Goal: Task Accomplishment & Management: Manage account settings

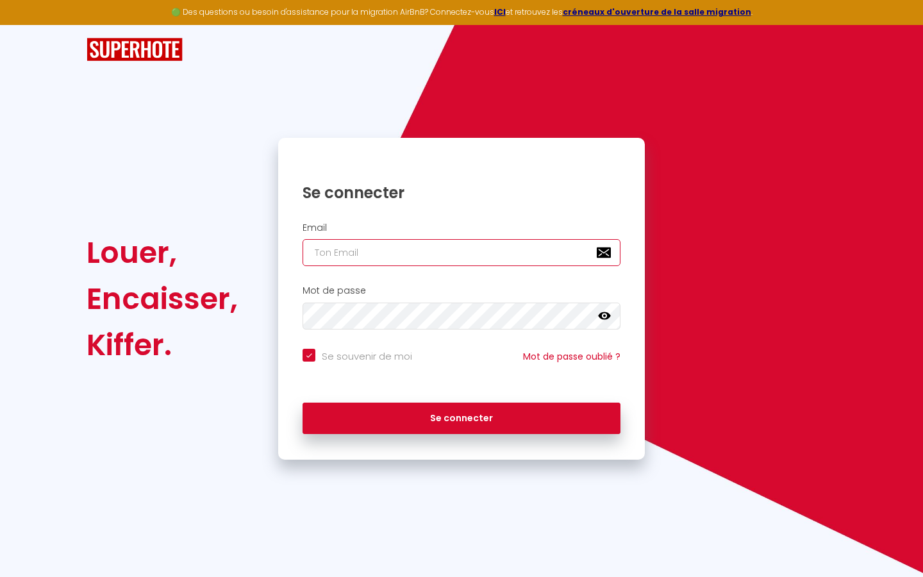
type input "s"
checkbox input "true"
type input "su"
checkbox input "true"
type input "sup"
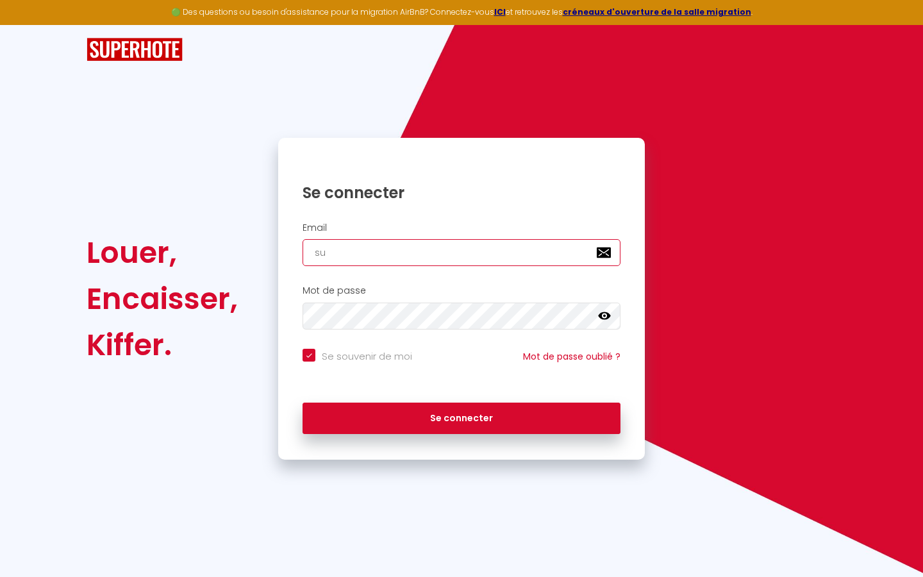
checkbox input "true"
type input "supe"
checkbox input "true"
type input "super"
checkbox input "true"
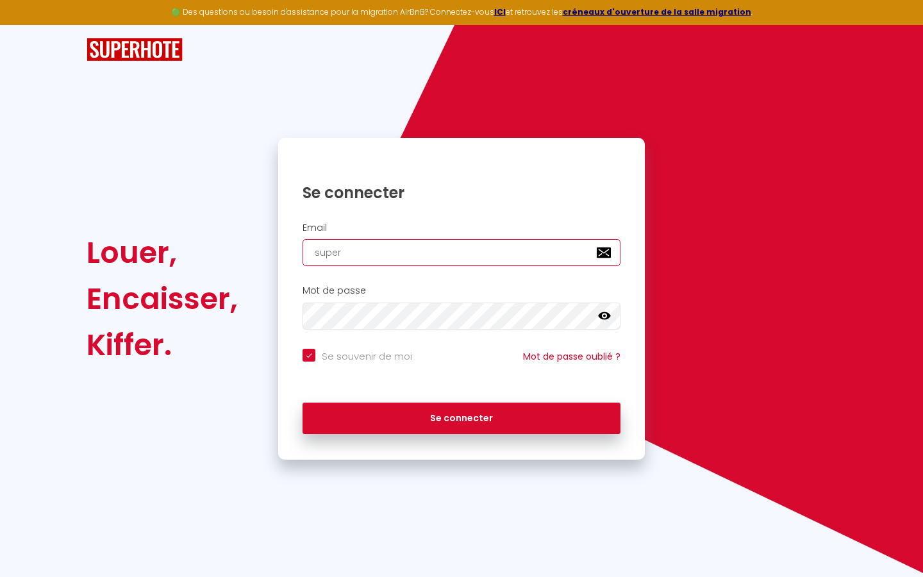
type input "superb"
checkbox input "true"
type input "superbo"
checkbox input "true"
type input "superbor"
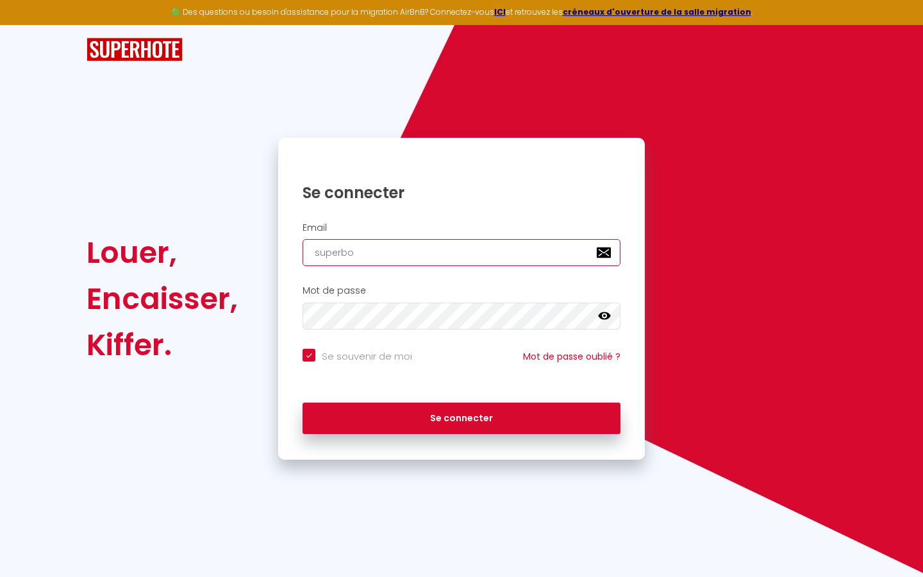
checkbox input "true"
type input "superbord"
checkbox input "true"
type input "superborde"
checkbox input "true"
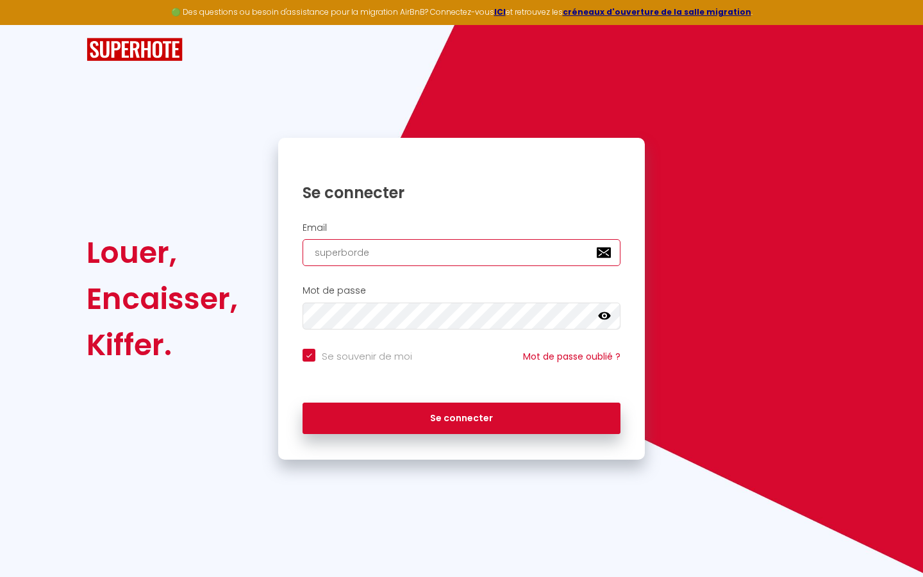
type input "superbordea"
checkbox input "true"
type input "superbordeau"
checkbox input "true"
type input "superbordeaux"
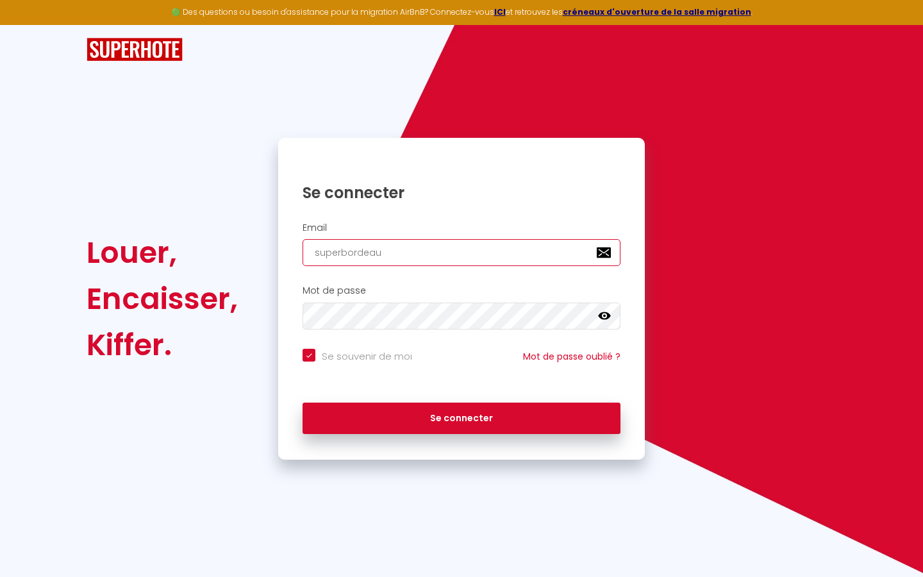
checkbox input "true"
type input "superbordeaux@"
checkbox input "true"
type input "superbordeaux@g"
checkbox input "true"
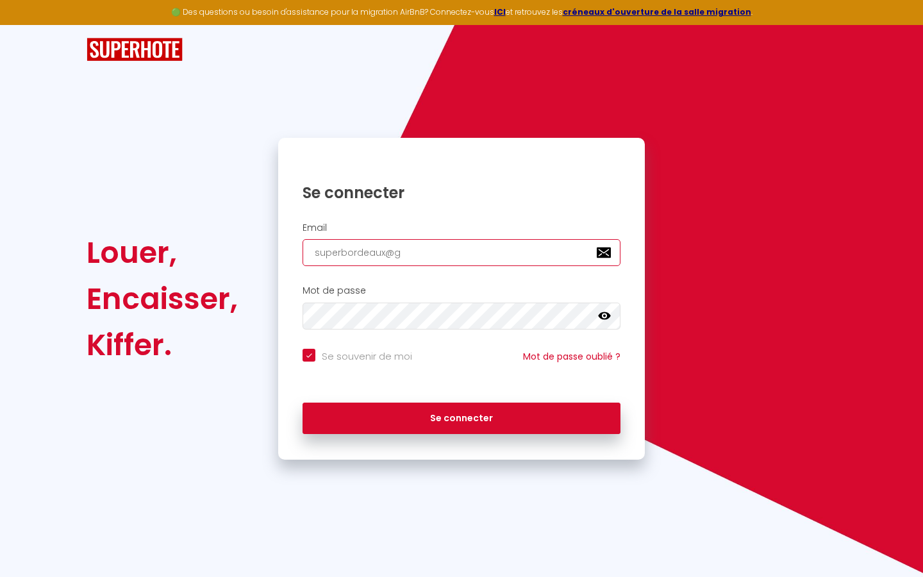
type input "superbordeaux@gm"
checkbox input "true"
type input "superbordeaux@gma"
checkbox input "true"
type input "superbordeaux@gmai"
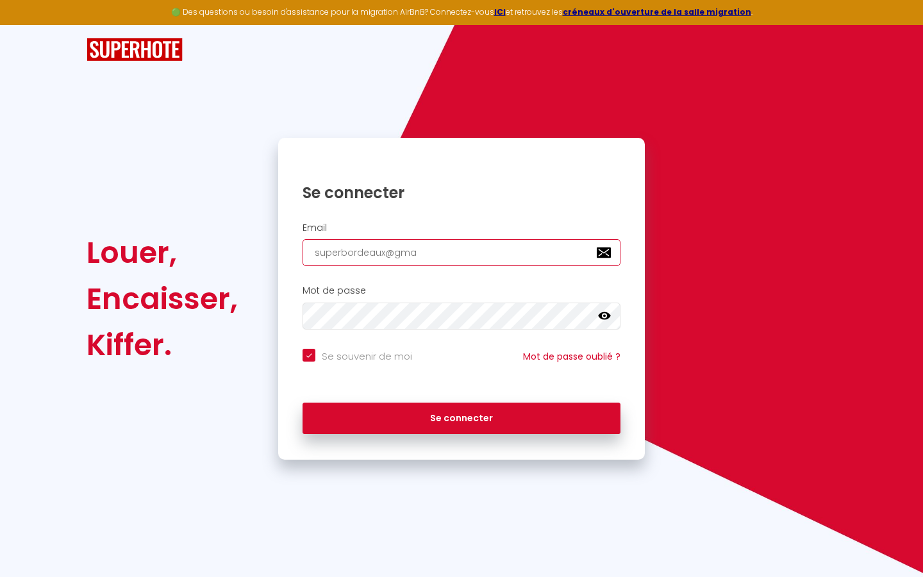
checkbox input "true"
type input "[EMAIL_ADDRESS]"
checkbox input "true"
type input "[EMAIL_ADDRESS]."
checkbox input "true"
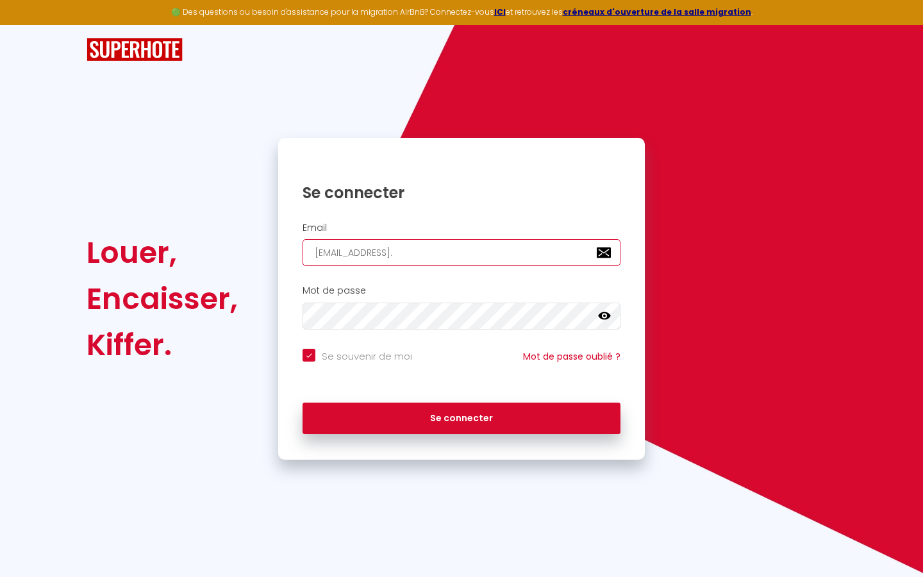
type input "superbordeaux@gmail.c"
checkbox input "true"
type input "[EMAIL_ADDRESS][DOMAIN_NAME]"
checkbox input "true"
type input "[EMAIL_ADDRESS][DOMAIN_NAME]"
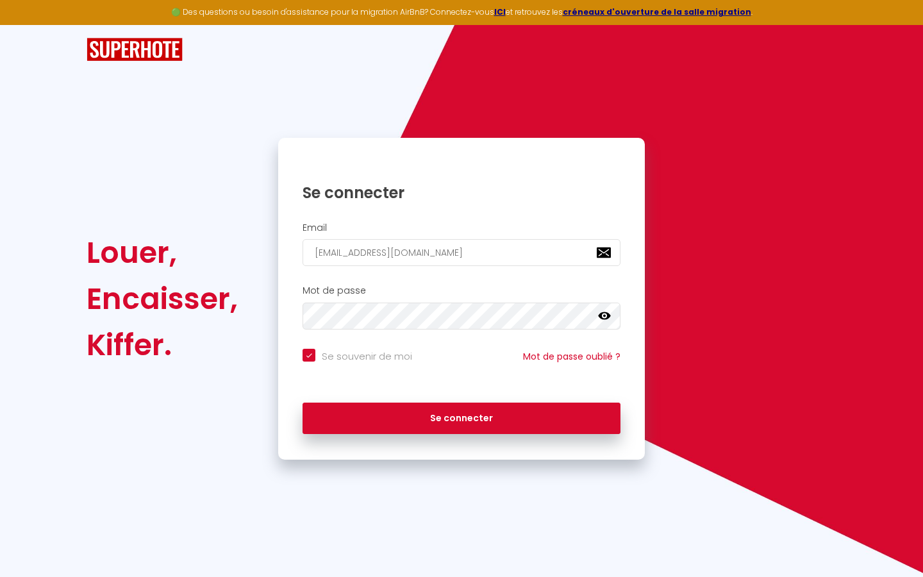
checkbox input "true"
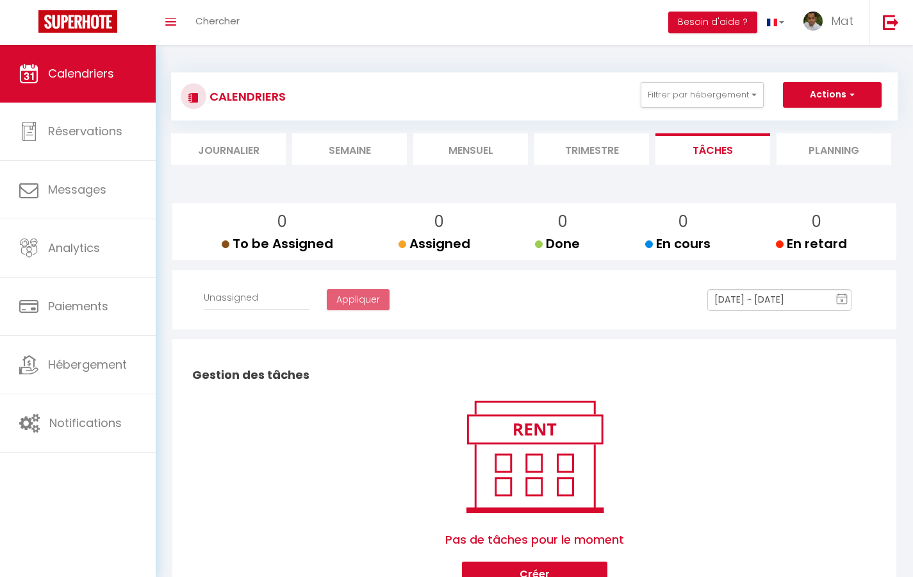
select select
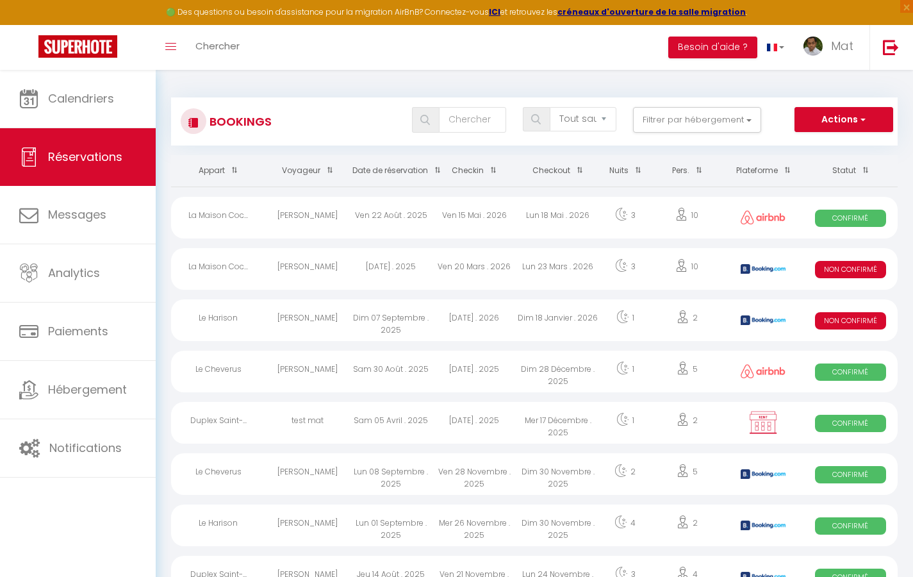
select select "message"
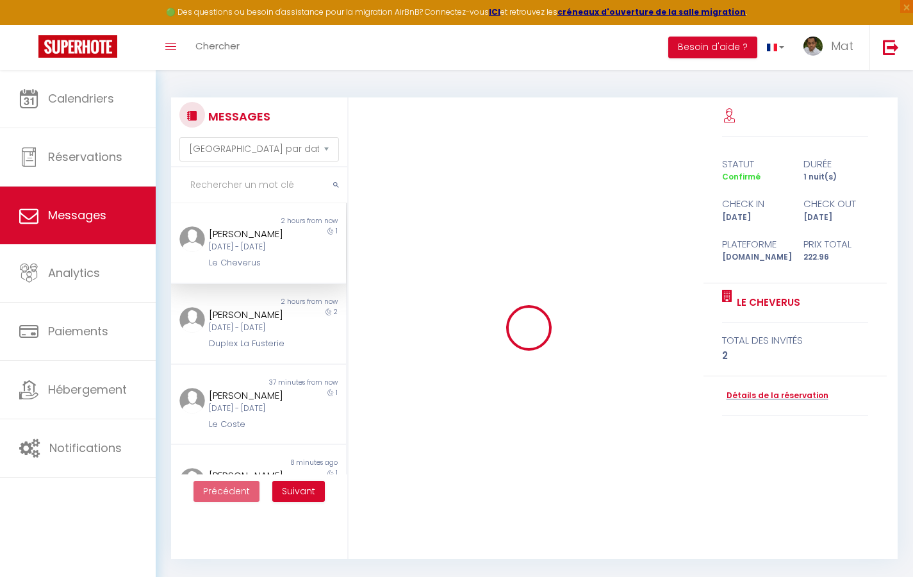
scroll to position [5040, 0]
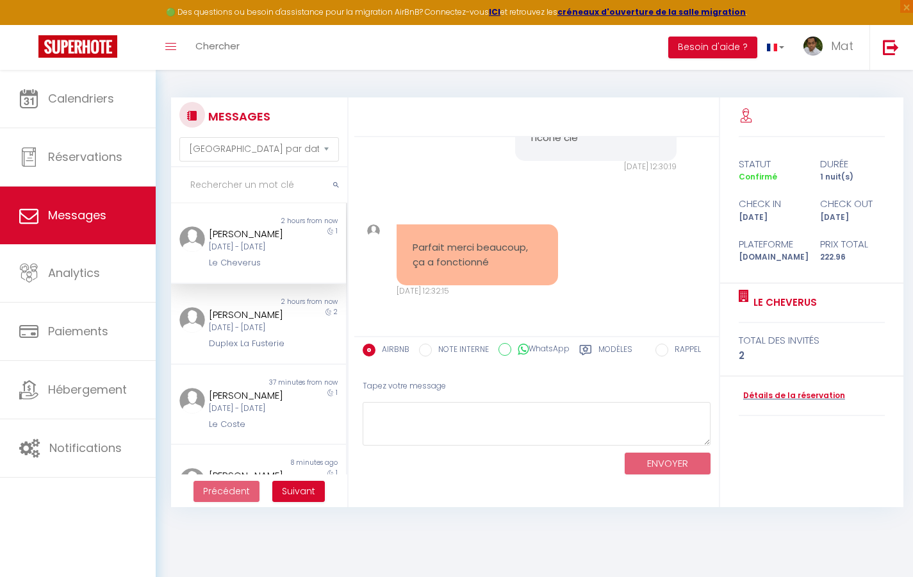
select select "2025"
select select "9"
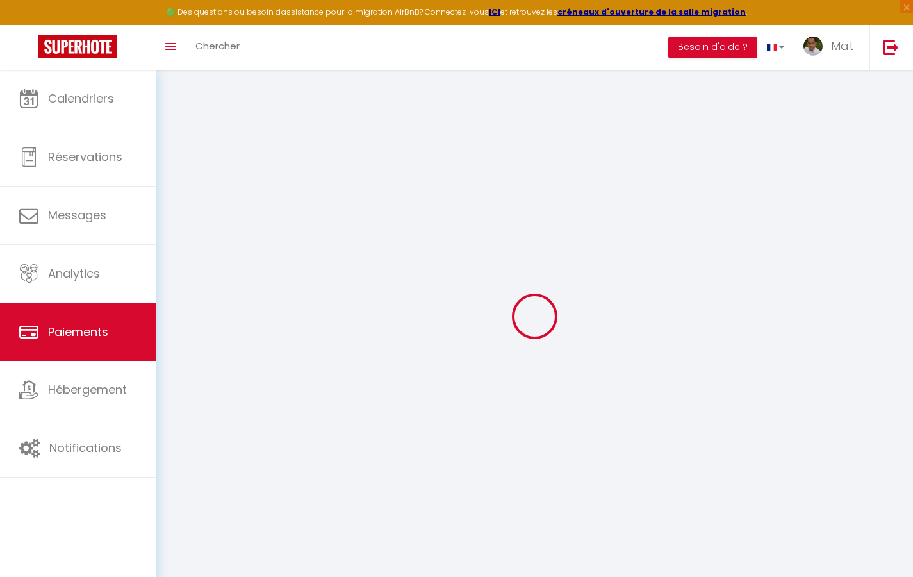
select select "2"
select select "0"
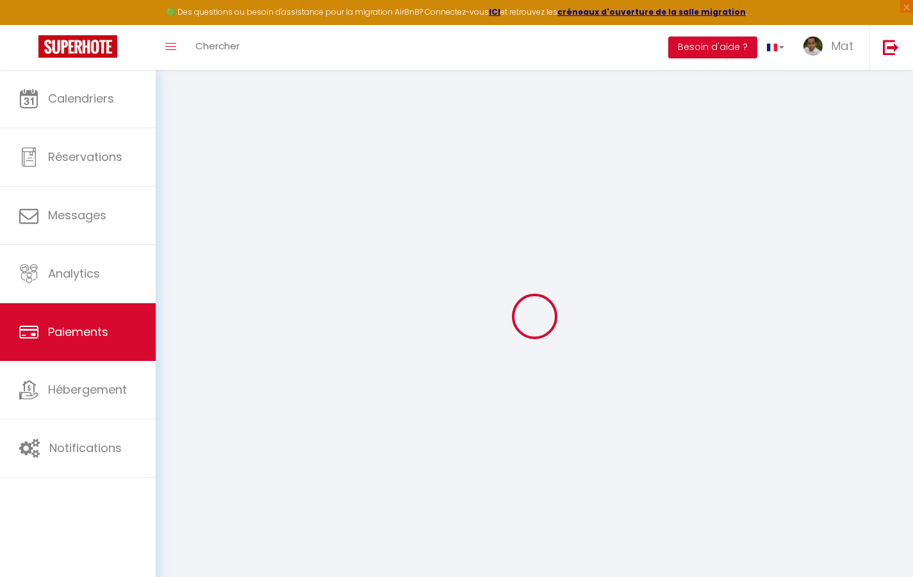
select select "0"
